Goal: Transaction & Acquisition: Purchase product/service

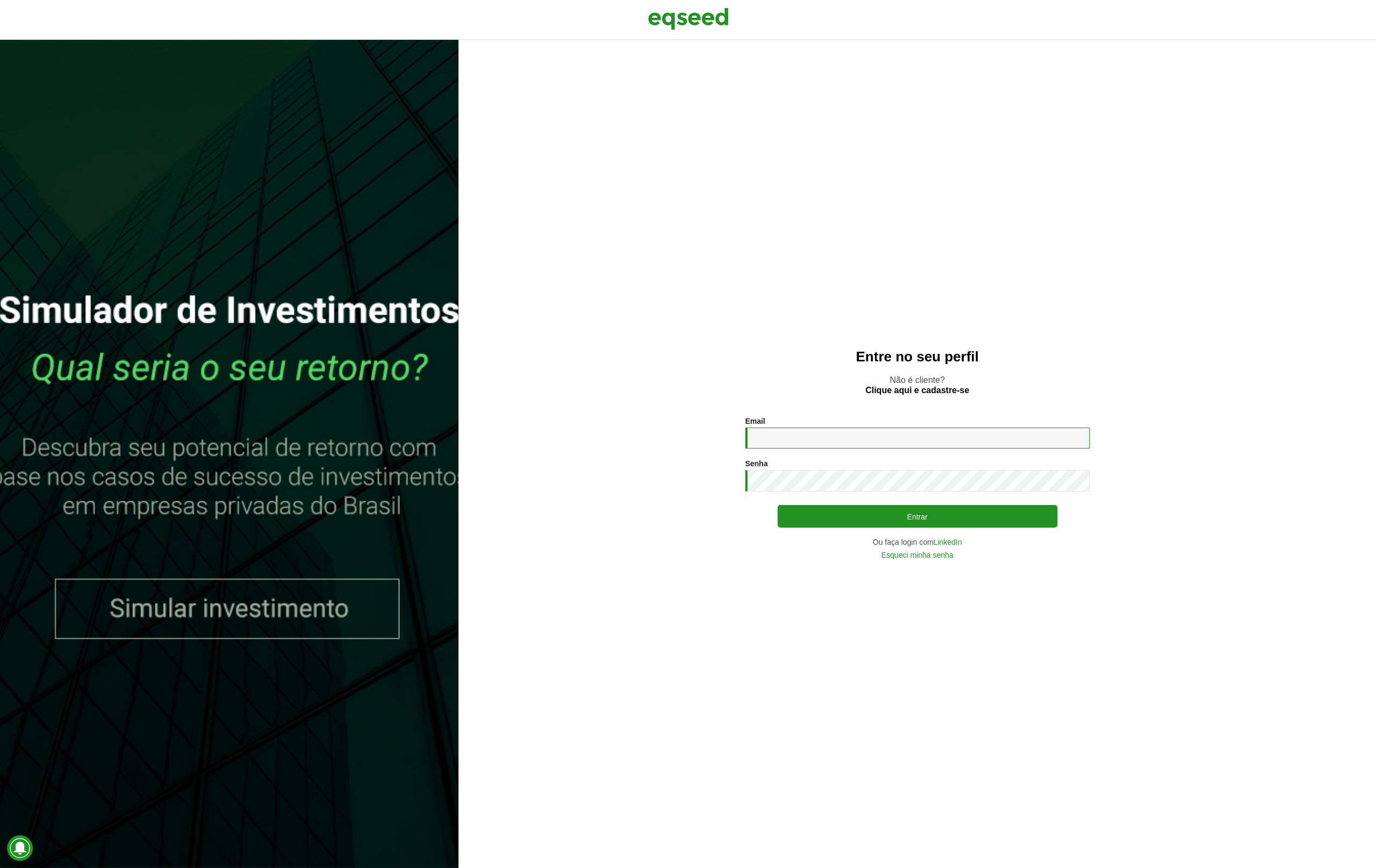
type input "**********"
click at [838, 517] on button "Entrar" at bounding box center [917, 517] width 280 height 22
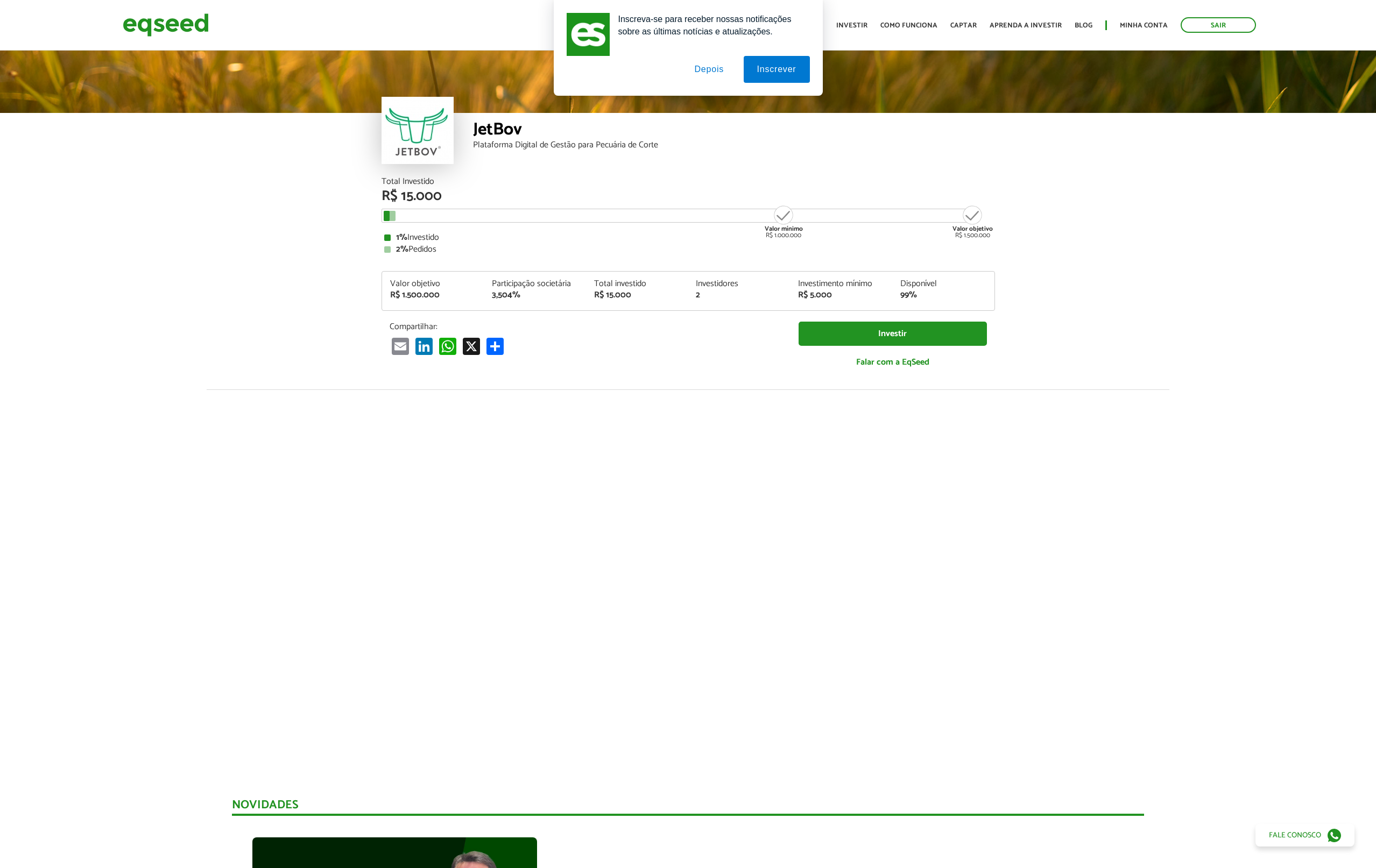
click at [719, 70] on button "Depois" at bounding box center [709, 69] width 57 height 27
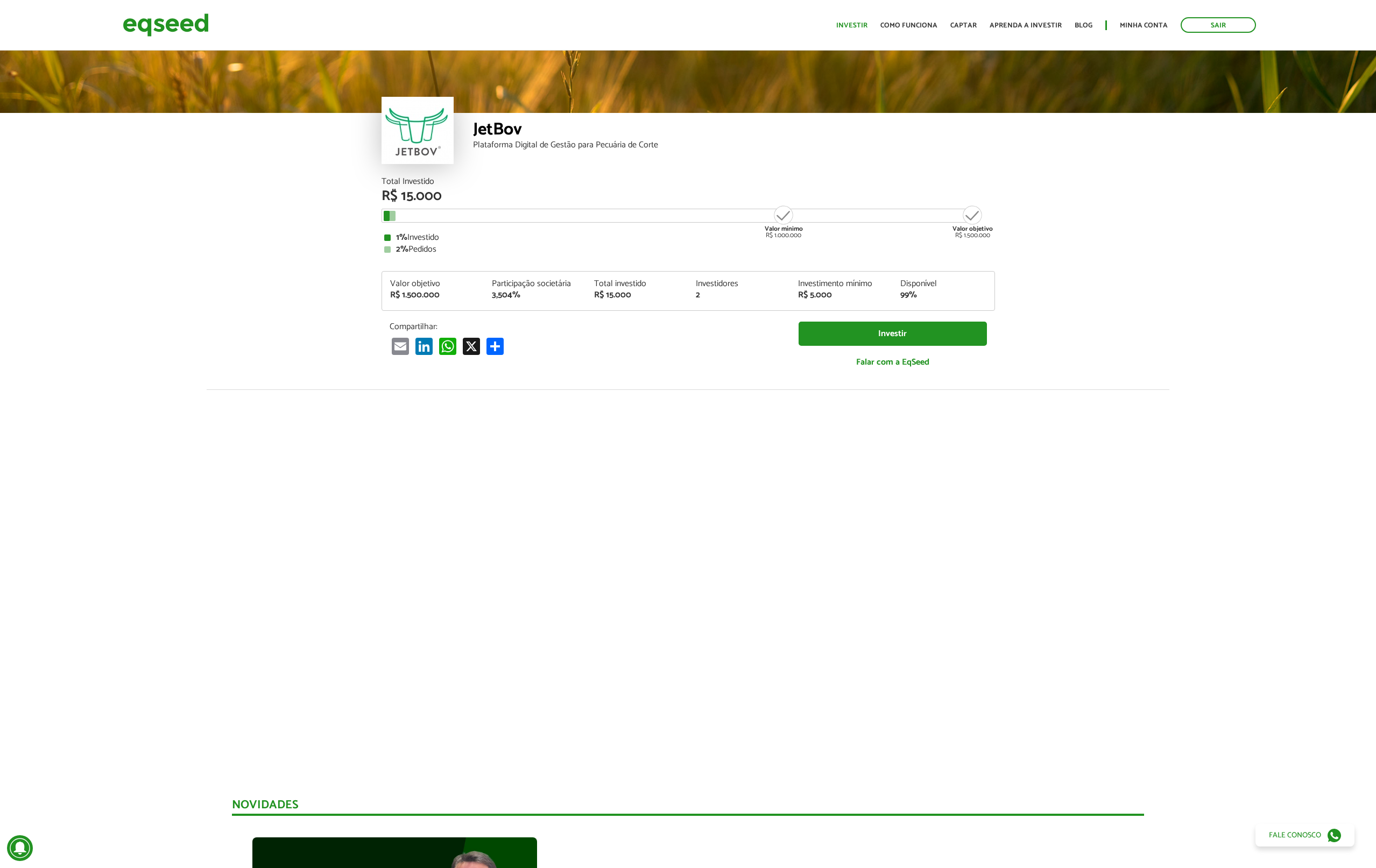
click at [857, 23] on link "Investir" at bounding box center [852, 26] width 32 height 7
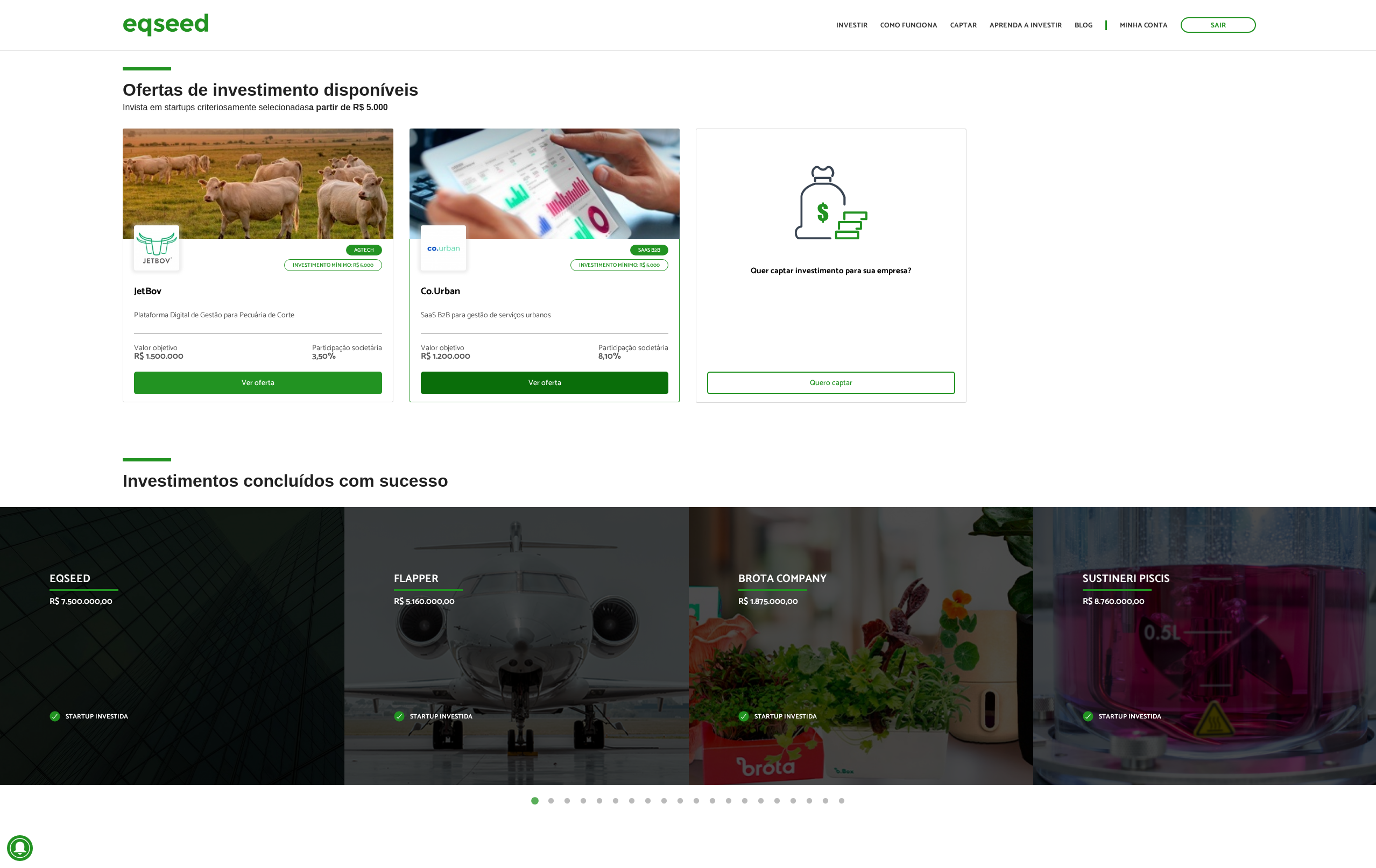
click at [559, 383] on div "Ver oferta" at bounding box center [545, 383] width 248 height 22
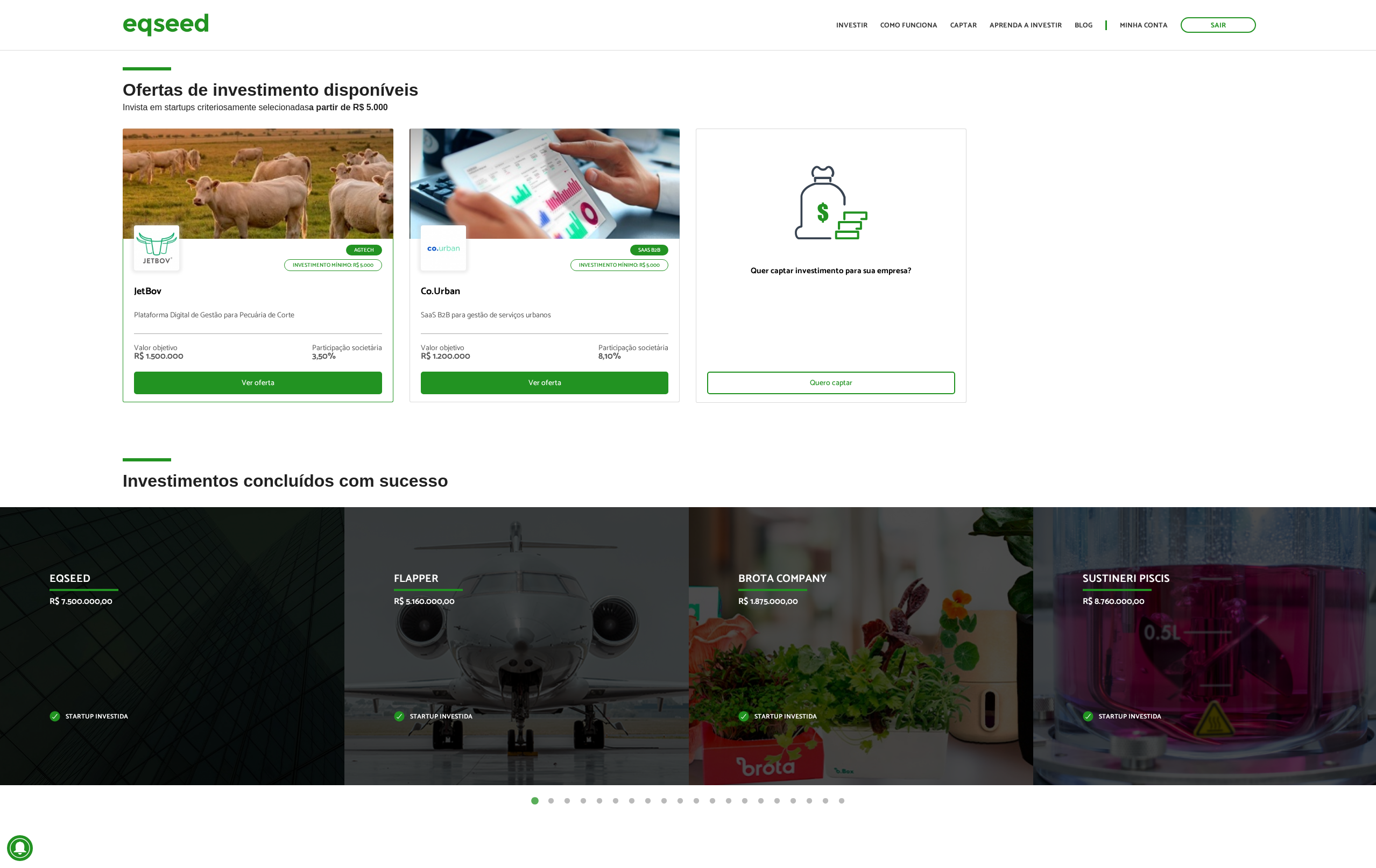
click at [267, 167] on div at bounding box center [258, 183] width 324 height 132
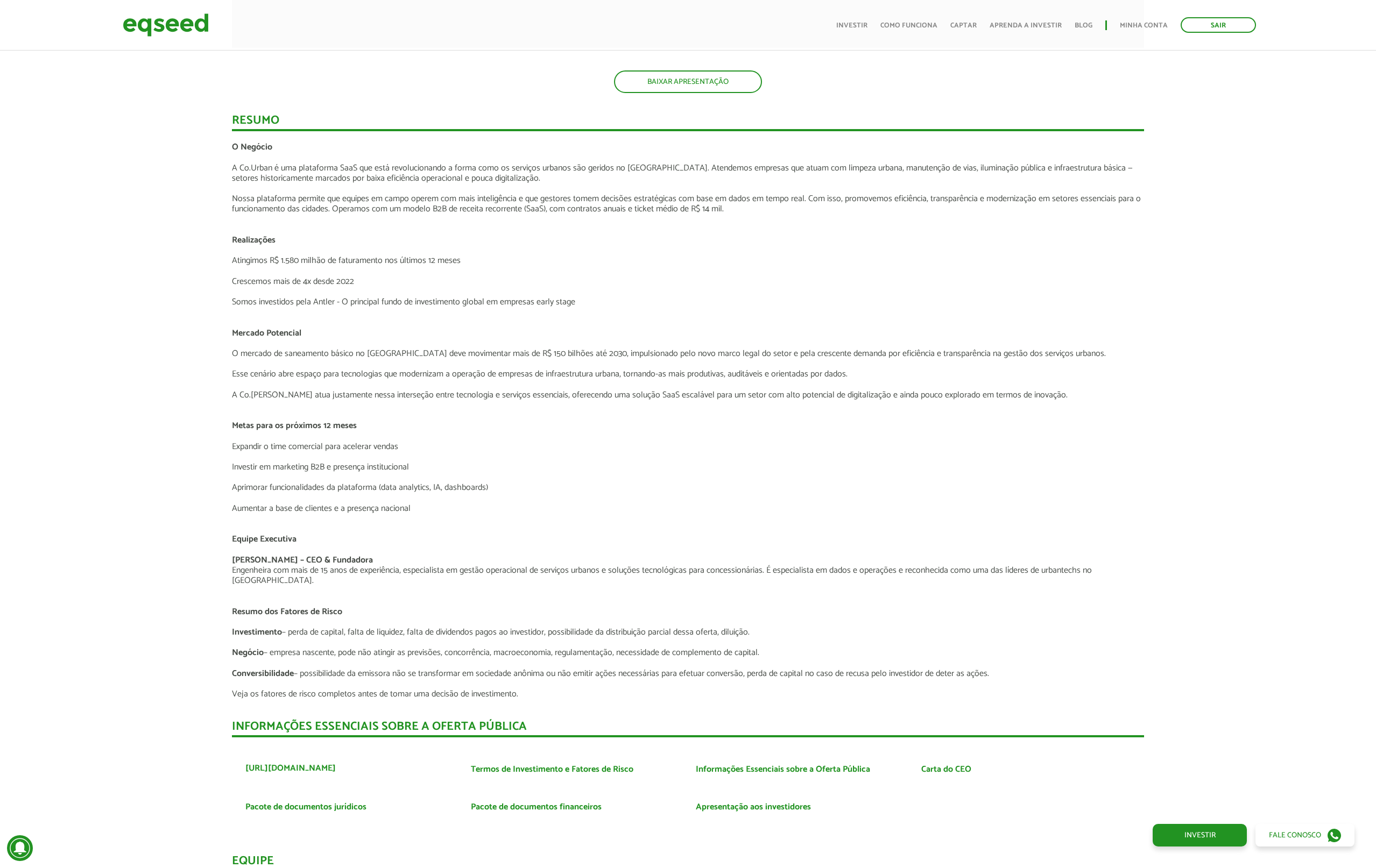
scroll to position [1526, 0]
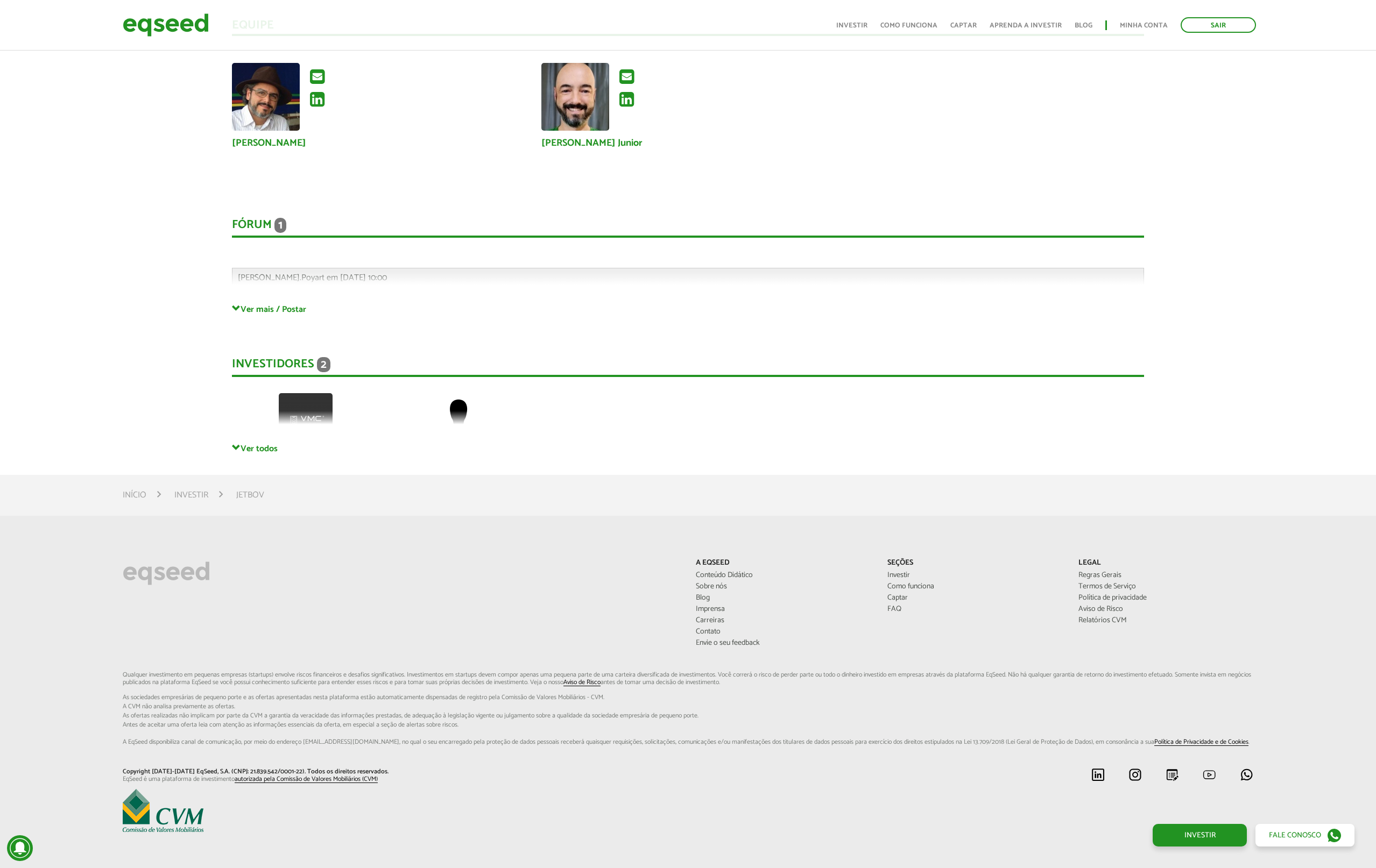
scroll to position [2906, 0]
